Goal: Task Accomplishment & Management: Complete application form

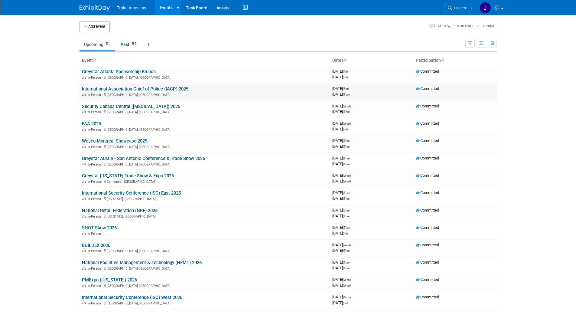
click at [96, 89] on link "International Association Chief of Police (IACP) 2025" at bounding box center [135, 88] width 106 height 5
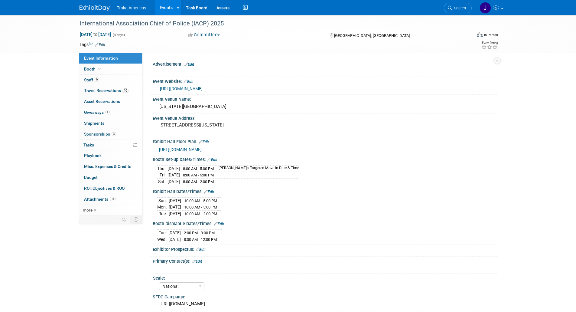
select select "National"
click at [96, 67] on span "Booth" at bounding box center [93, 68] width 18 height 5
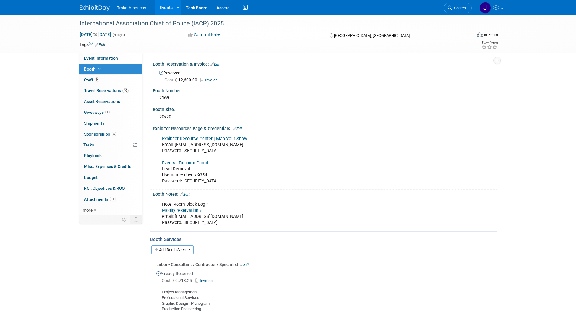
click at [86, 8] on img at bounding box center [94, 8] width 30 height 6
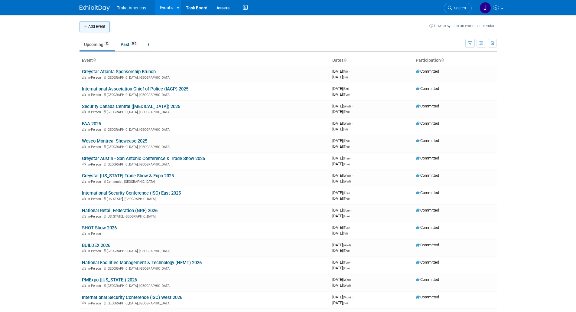
click at [94, 24] on button "Add Event" at bounding box center [94, 26] width 30 height 11
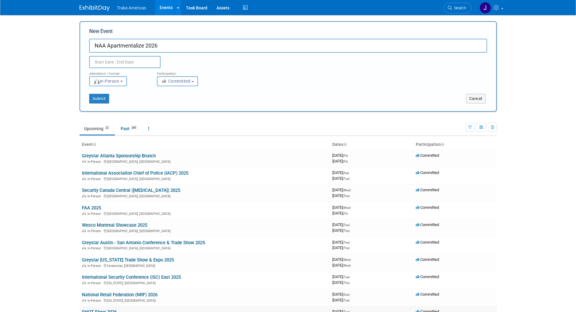
type input "NAA Apartmentalize 2026"
click at [121, 59] on input "text" at bounding box center [124, 62] width 71 height 12
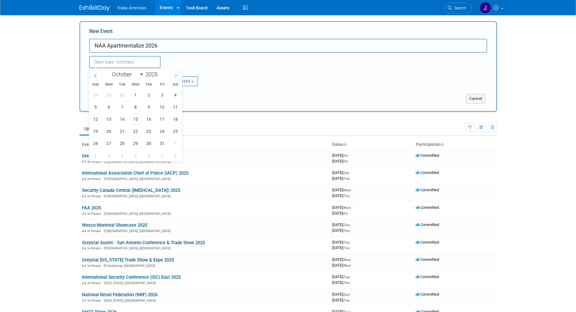
click at [175, 76] on icon at bounding box center [175, 75] width 4 height 4
select select "11"
click at [175, 76] on icon at bounding box center [175, 75] width 4 height 4
type input "2026"
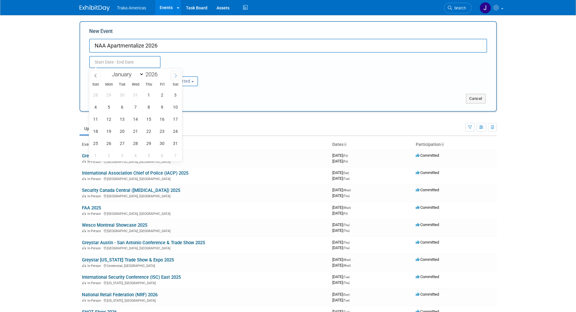
click at [175, 76] on icon at bounding box center [175, 75] width 4 height 4
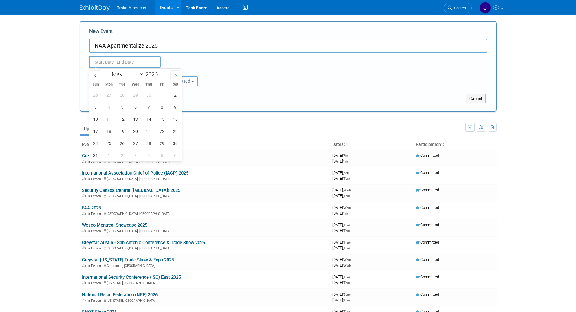
select select "5"
click at [134, 121] on span "17" at bounding box center [136, 119] width 12 height 12
click at [161, 120] on span "19" at bounding box center [162, 119] width 12 height 12
type input "Jun 17, 2026 to Jun 19, 2026"
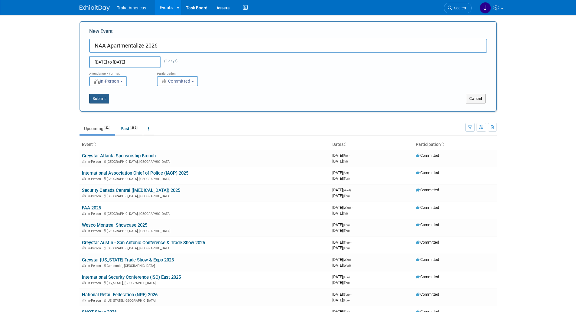
click at [96, 96] on button "Submit" at bounding box center [99, 99] width 20 height 10
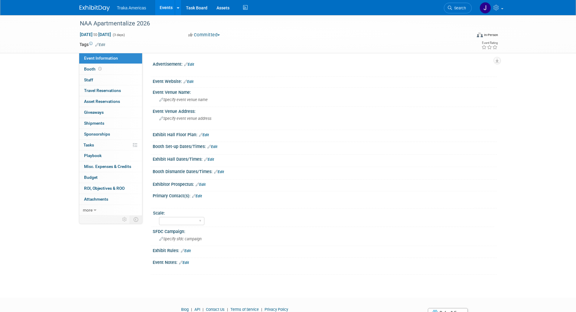
click at [190, 82] on link "Edit" at bounding box center [188, 81] width 10 height 4
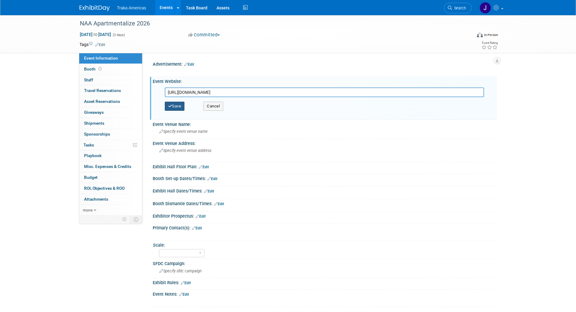
type input "https://naahq.org/events/apartmentalize"
click at [177, 104] on button "Save" at bounding box center [175, 106] width 20 height 9
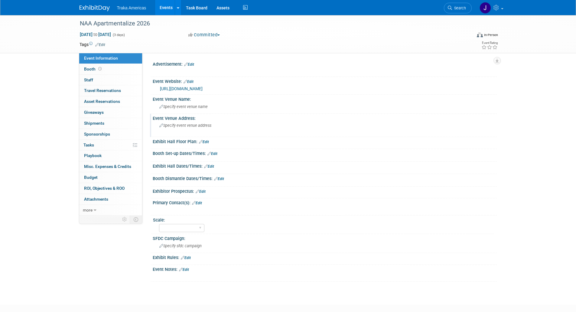
click at [182, 124] on span "Specify event venue address" at bounding box center [185, 125] width 52 height 5
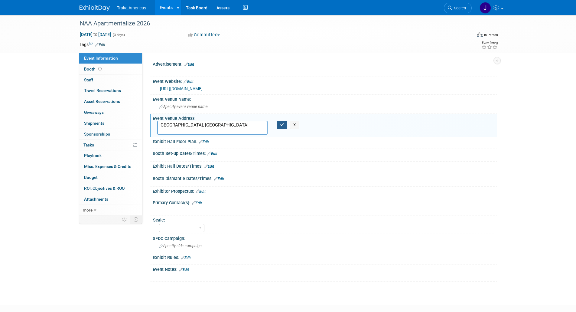
type textarea "New Orleans, LA"
click at [282, 126] on icon "button" at bounding box center [282, 125] width 4 height 4
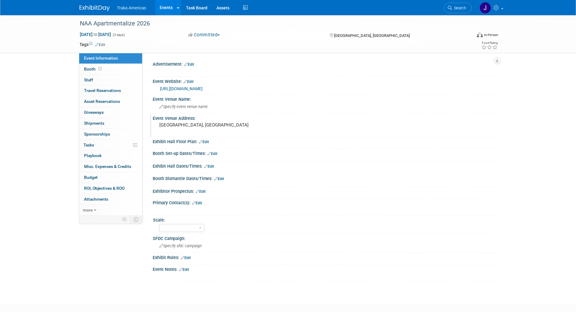
click at [207, 142] on link "Edit" at bounding box center [204, 142] width 10 height 4
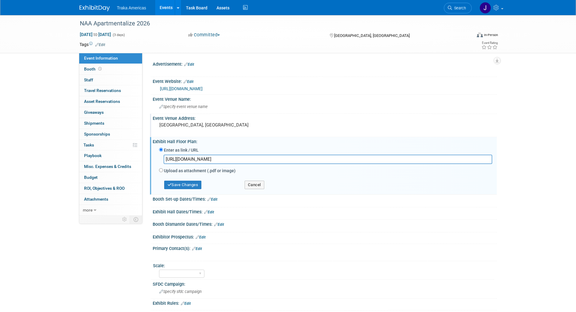
scroll to position [0, 59]
type input "https://apt26.mapyourshow.com/8_0/exhview/index.cfm?orsearchtype0=exhibitor&ors…"
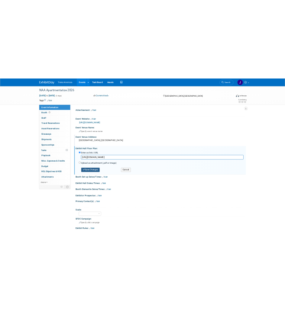
scroll to position [0, 0]
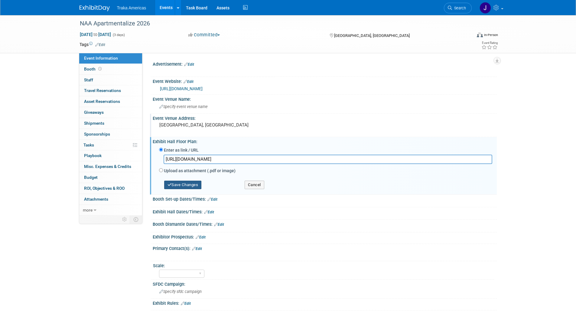
click at [192, 188] on button "Save Changes" at bounding box center [182, 184] width 37 height 8
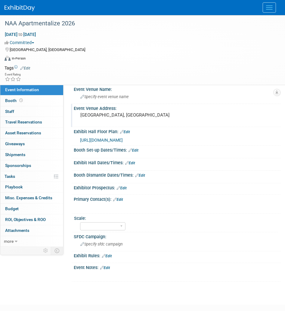
scroll to position [44, 0]
click at [131, 165] on link "Edit" at bounding box center [130, 163] width 10 height 4
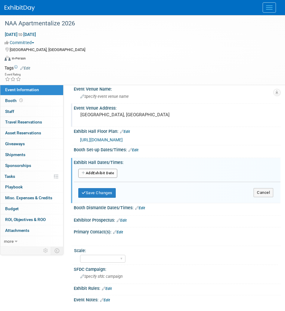
click at [108, 178] on button "Add Another Exhibit Date" at bounding box center [97, 173] width 39 height 9
select select "5"
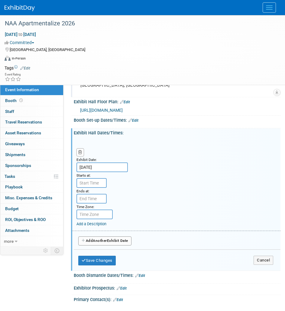
scroll to position [73, 0]
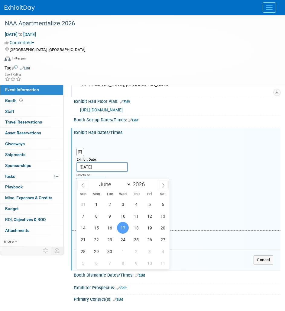
click at [103, 172] on input "Jun 17, 2026" at bounding box center [101, 167] width 51 height 10
click at [139, 226] on span "18" at bounding box center [136, 228] width 12 height 12
type input "Jun 18, 2026"
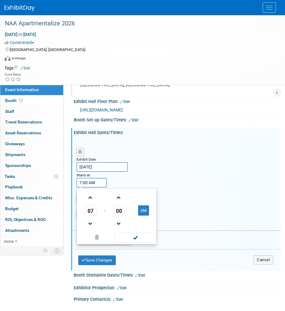
click at [86, 188] on input "7:00 AM" at bounding box center [91, 183] width 30 height 10
click at [91, 203] on span at bounding box center [90, 197] width 11 height 11
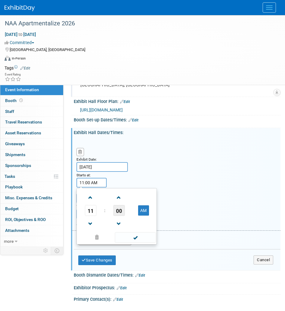
click at [115, 215] on span "00" at bounding box center [118, 210] width 11 height 11
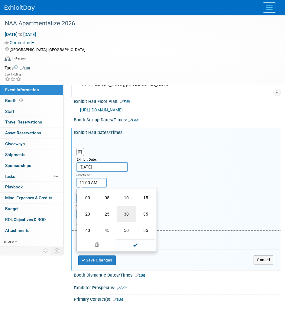
click at [123, 216] on td "30" at bounding box center [126, 214] width 19 height 16
type input "11:30 AM"
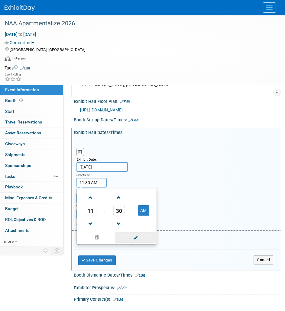
click at [123, 243] on span at bounding box center [135, 237] width 41 height 11
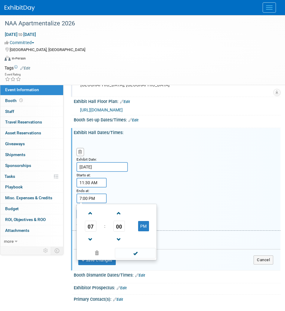
click at [92, 203] on input "7:00 PM" at bounding box center [91, 199] width 30 height 10
click at [89, 241] on span at bounding box center [90, 239] width 11 height 11
type input "5:00 PM"
click at [131, 258] on span at bounding box center [135, 253] width 41 height 11
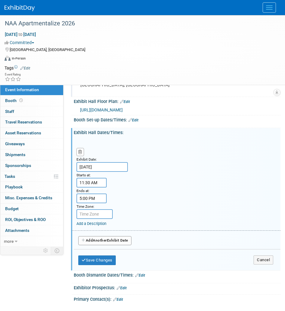
click at [102, 243] on button "Add Another Exhibit Date" at bounding box center [104, 240] width 53 height 9
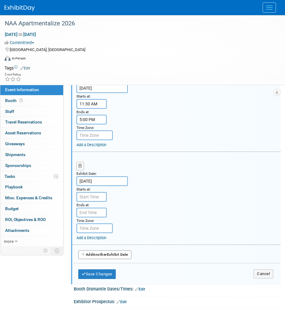
scroll to position [153, 0]
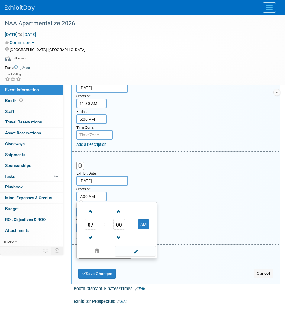
click at [94, 202] on input "7:00 AM" at bounding box center [91, 197] width 30 height 10
click at [86, 217] on span at bounding box center [90, 211] width 11 height 11
click at [121, 230] on span "00" at bounding box center [118, 224] width 11 height 11
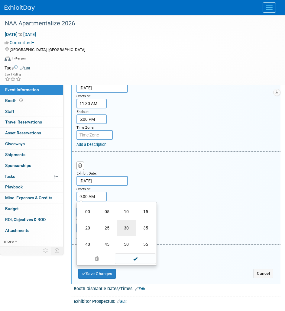
click at [124, 231] on td "30" at bounding box center [126, 228] width 19 height 16
type input "9:30 AM"
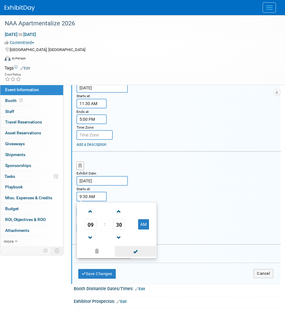
click at [134, 257] on span at bounding box center [135, 251] width 41 height 11
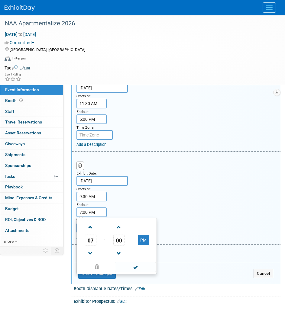
click at [88, 217] on input "7:00 PM" at bounding box center [91, 213] width 30 height 10
click at [89, 258] on span at bounding box center [90, 253] width 11 height 11
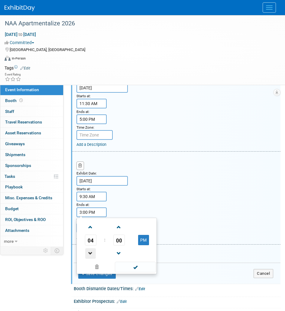
click at [89, 258] on span at bounding box center [90, 253] width 11 height 11
click at [121, 246] on span "00" at bounding box center [118, 240] width 11 height 11
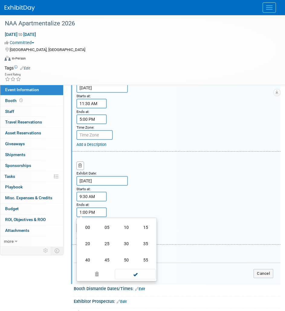
click at [121, 247] on td "30" at bounding box center [126, 244] width 19 height 16
type input "1:30 PM"
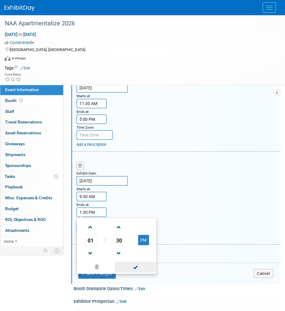
click at [126, 271] on span at bounding box center [135, 267] width 41 height 11
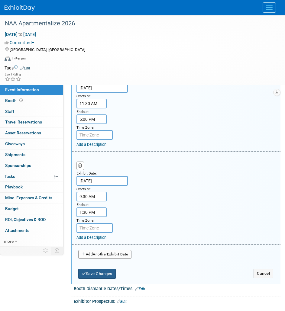
click at [102, 276] on button "Save Changes" at bounding box center [96, 274] width 37 height 10
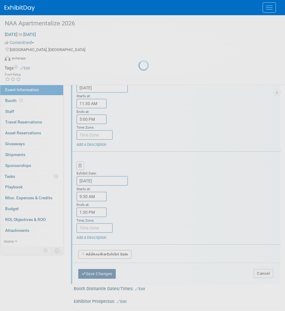
scroll to position [84, 0]
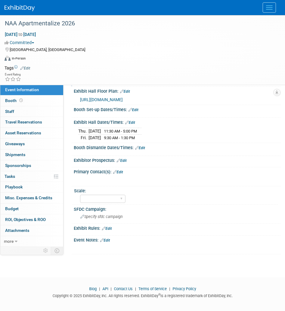
click at [124, 163] on link "Edit" at bounding box center [122, 161] width 10 height 4
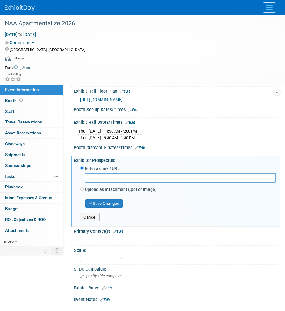
click at [148, 182] on input "text" at bounding box center [180, 177] width 191 height 9
paste input "https://naahq.org/sites/default/files/2025-08/NAA_Apt26_ExhibitorProspectus.pdf"
type input "https://naahq.org/sites/default/files/2025-08/NAA_Apt26_ExhibitorProspectus.pdf"
click at [109, 208] on button "Save Changes" at bounding box center [103, 203] width 37 height 8
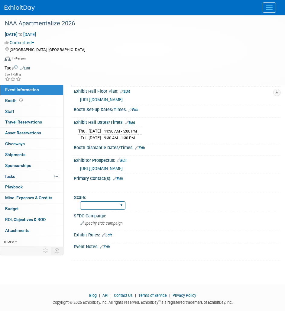
click at [109, 210] on select "Regional National Traka PM LATAM Government" at bounding box center [102, 206] width 45 height 8
select select "National"
click at [80, 207] on select "Regional National Traka PM LATAM Government" at bounding box center [102, 206] width 45 height 8
click at [28, 101] on link "Booth" at bounding box center [31, 100] width 63 height 11
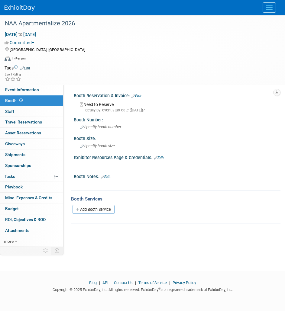
click at [140, 96] on link "Edit" at bounding box center [136, 96] width 10 height 4
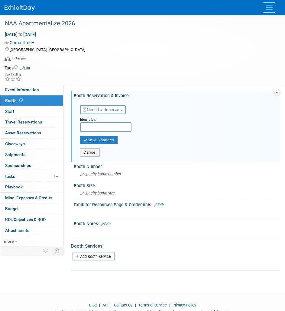
click at [115, 109] on span "Need to Reserve" at bounding box center [101, 109] width 36 height 5
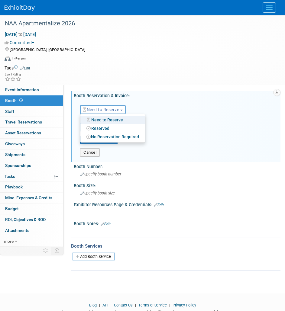
click at [105, 129] on link "Reserved" at bounding box center [112, 128] width 65 height 8
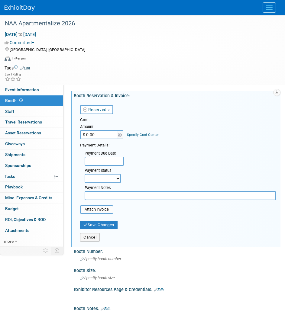
click at [100, 136] on input "$ 0.00" at bounding box center [99, 134] width 38 height 9
type input "$ 8,600.00"
click at [105, 211] on input "file" at bounding box center [77, 209] width 72 height 7
click at [91, 208] on input "file" at bounding box center [77, 209] width 72 height 7
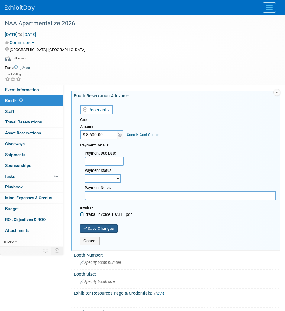
click at [86, 230] on icon "submit" at bounding box center [85, 229] width 4 height 4
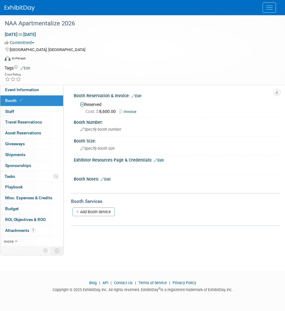
click at [19, 10] on img at bounding box center [20, 8] width 30 height 6
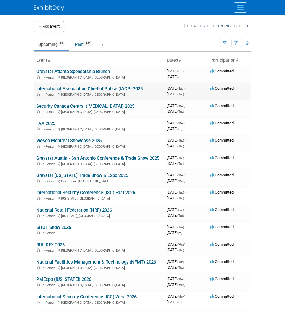
click at [70, 89] on link "International Association Chief of Police (IACP) 2025" at bounding box center [89, 88] width 106 height 5
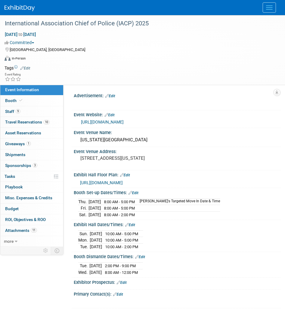
select select "National"
click at [39, 125] on link "10 Travel Reservations 10" at bounding box center [31, 122] width 63 height 11
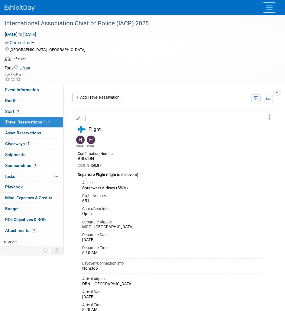
click at [31, 8] on img at bounding box center [20, 8] width 30 height 6
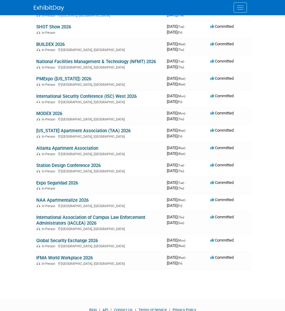
scroll to position [201, 0]
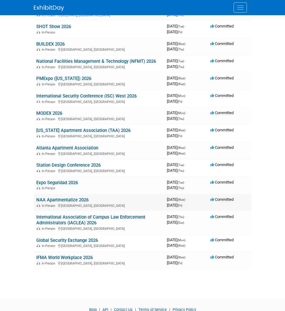
click at [64, 203] on link "NAA Apartmentalize 2026" at bounding box center [62, 199] width 52 height 5
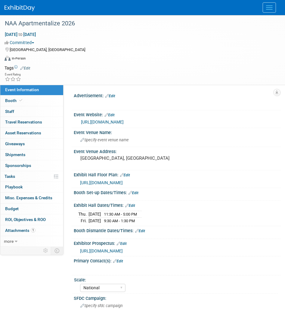
select select "National"
click at [30, 101] on link "Booth" at bounding box center [31, 100] width 63 height 11
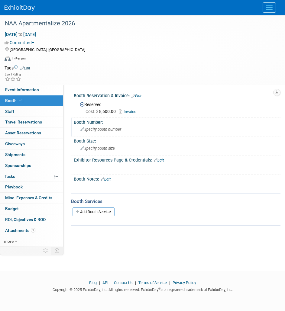
click at [99, 132] on div "Specify booth number" at bounding box center [177, 129] width 198 height 9
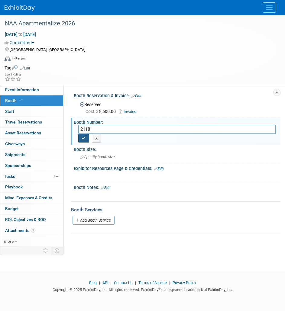
type input "2118"
click at [81, 138] on button "button" at bounding box center [83, 138] width 11 height 8
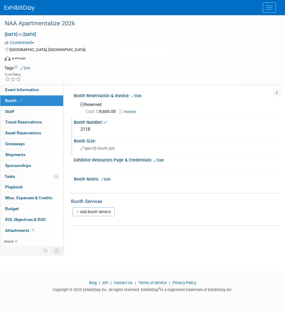
click at [91, 147] on span "Specify booth size" at bounding box center [97, 148] width 34 height 5
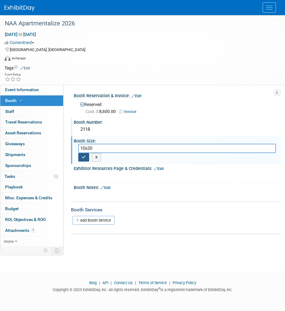
type input "10x20"
click at [81, 157] on button "button" at bounding box center [83, 157] width 11 height 8
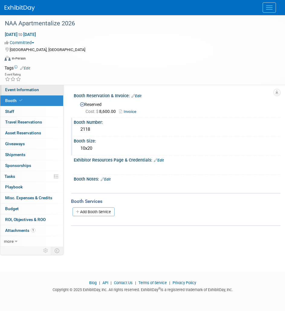
click at [23, 88] on span "Event Information" at bounding box center [22, 89] width 34 height 5
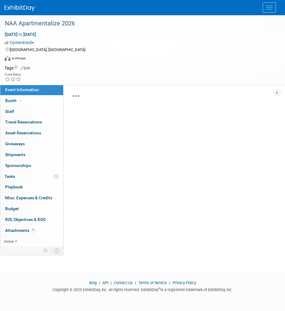
select select "National"
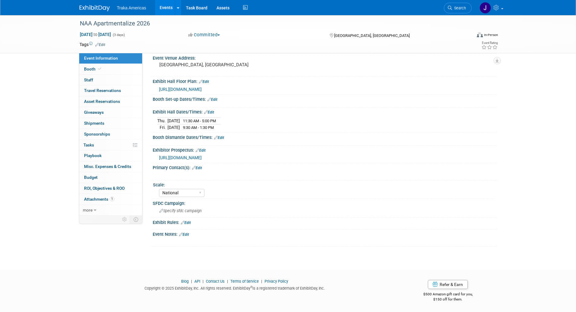
scroll to position [66, 0]
click at [179, 208] on span "Specify sfdc campaign" at bounding box center [180, 210] width 42 height 5
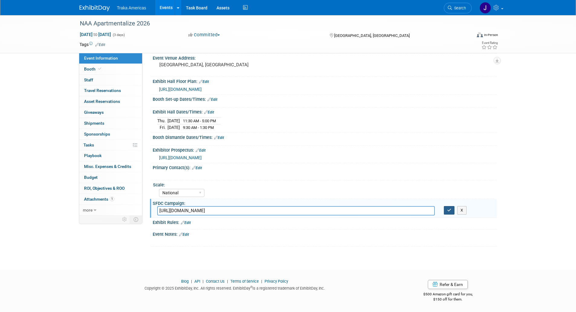
type input "https://traka.lightning.force.com/lightning/r/Campaign/701VT00000bT5NBYA0/view"
click at [285, 209] on icon "button" at bounding box center [449, 210] width 4 height 4
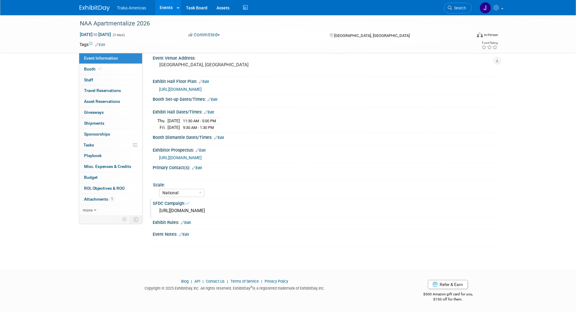
click at [85, 7] on img at bounding box center [94, 8] width 30 height 6
